Goal: Task Accomplishment & Management: Complete application form

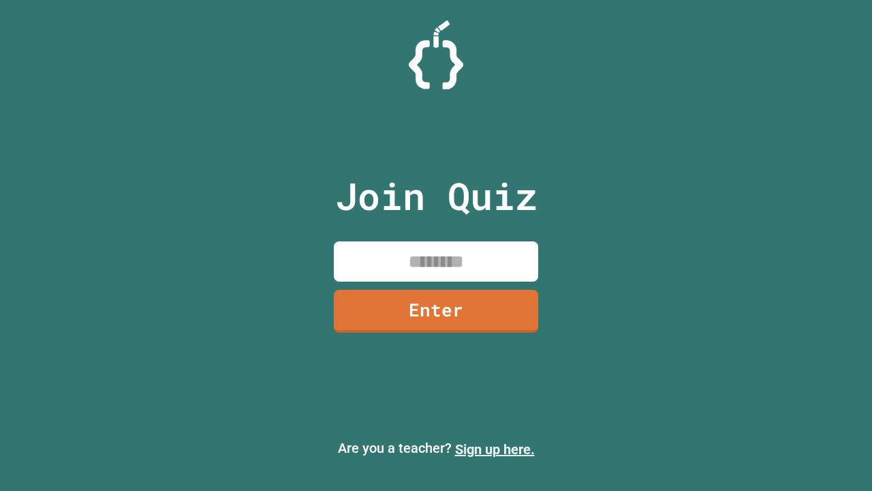
click at [495, 449] on link "Sign up here." at bounding box center [495, 449] width 80 height 16
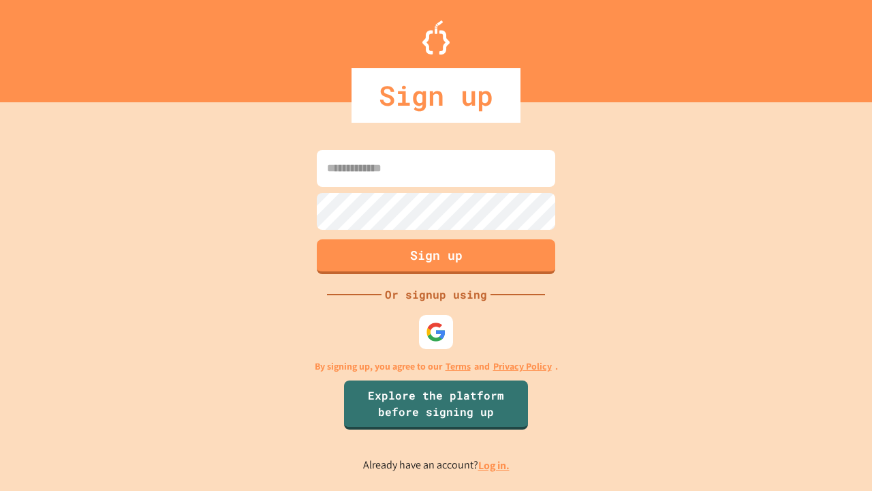
click at [495, 465] on link "Log in." at bounding box center [493, 465] width 31 height 14
